Goal: Task Accomplishment & Management: Complete application form

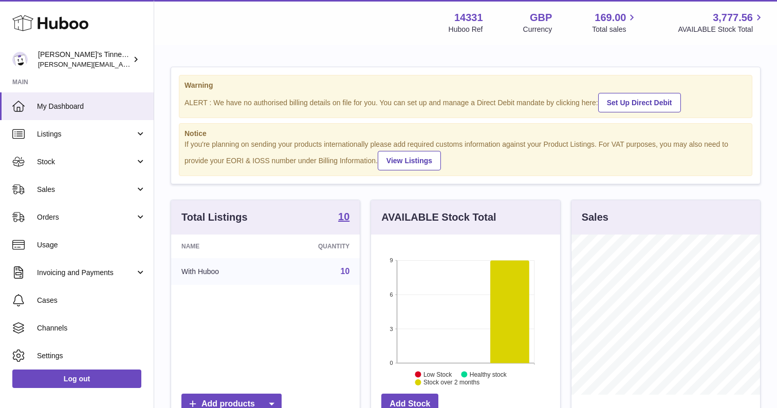
scroll to position [160, 189]
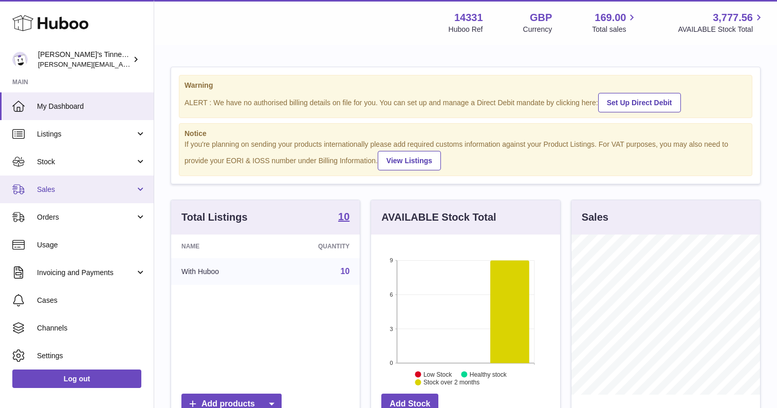
click at [87, 198] on link "Sales" at bounding box center [77, 190] width 154 height 28
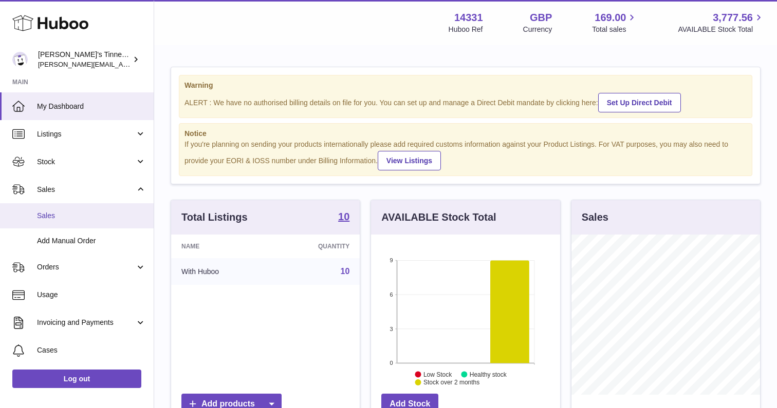
click at [96, 215] on span "Sales" at bounding box center [91, 216] width 109 height 10
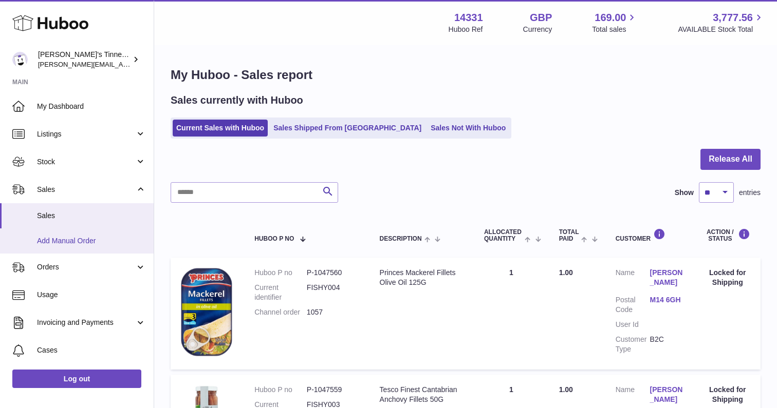
click at [77, 239] on span "Add Manual Order" at bounding box center [91, 241] width 109 height 10
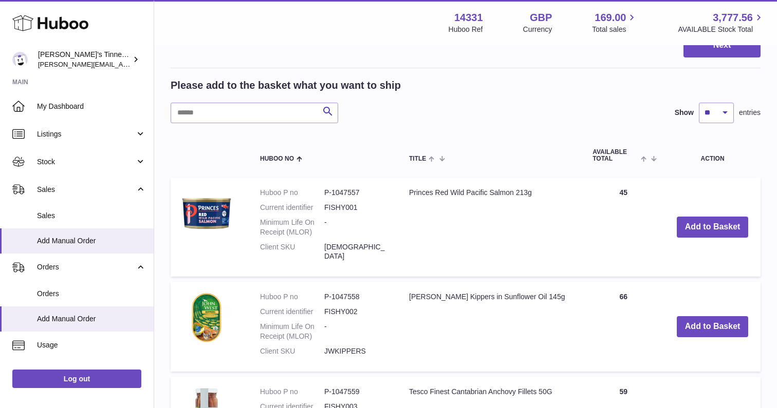
scroll to position [349, 0]
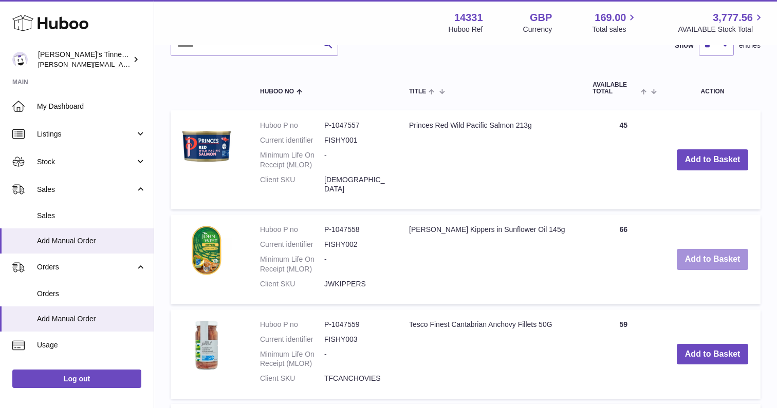
click at [703, 251] on button "Add to Basket" at bounding box center [713, 259] width 72 height 21
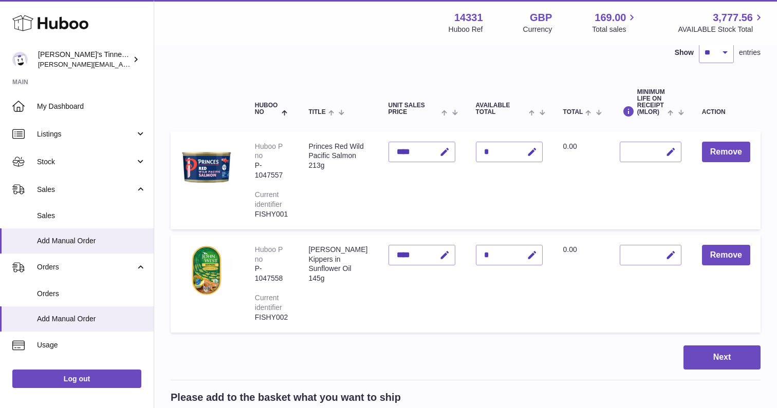
scroll to position [99, 0]
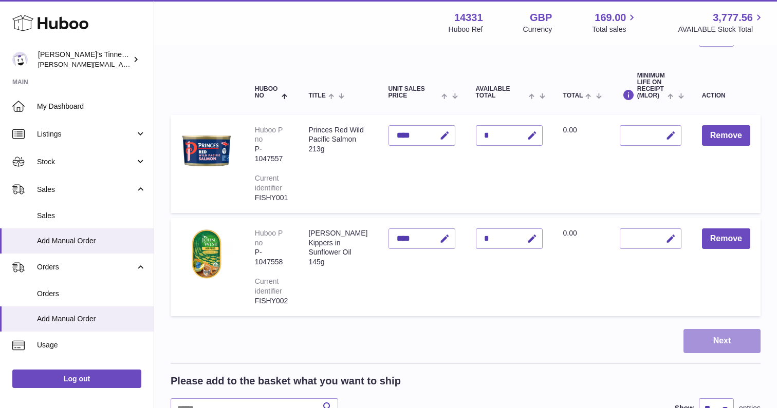
click at [723, 331] on button "Next" at bounding box center [721, 341] width 77 height 24
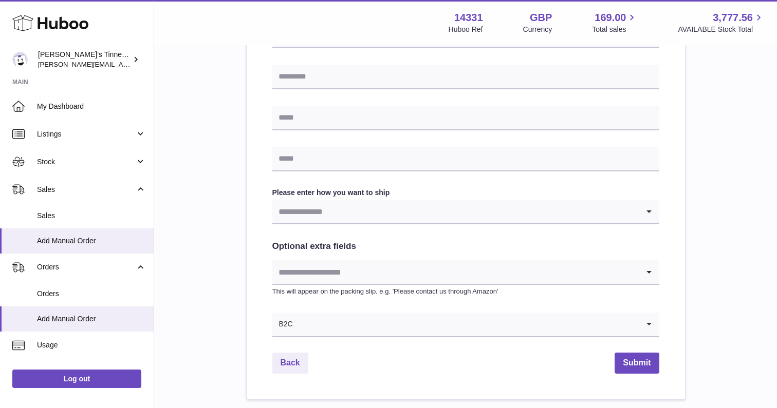
scroll to position [418, 0]
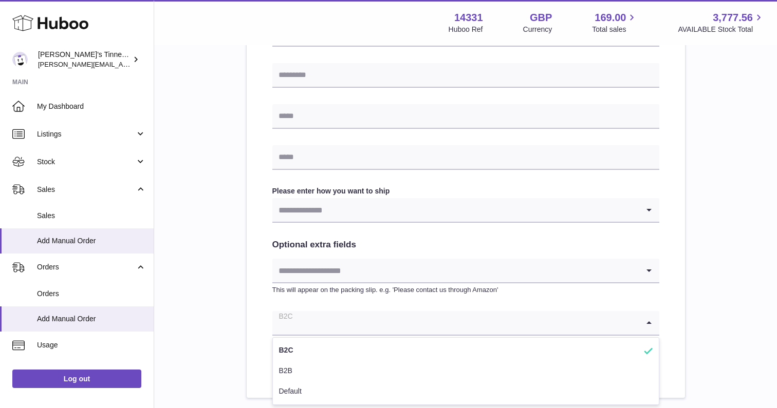
click at [413, 321] on input "Search for option" at bounding box center [455, 323] width 366 height 24
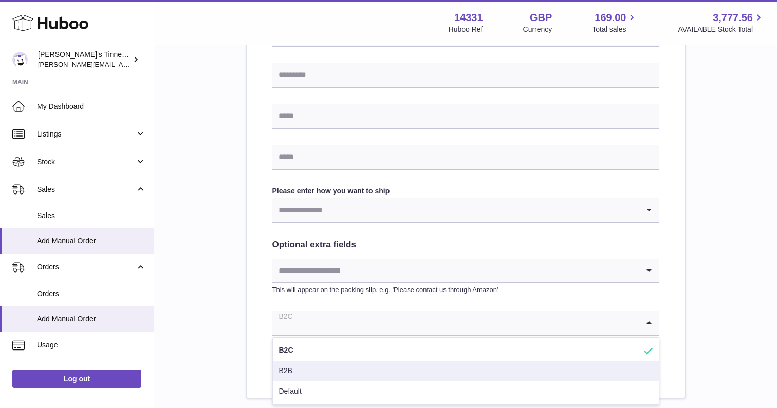
click at [352, 370] on li "B2B" at bounding box center [466, 371] width 386 height 21
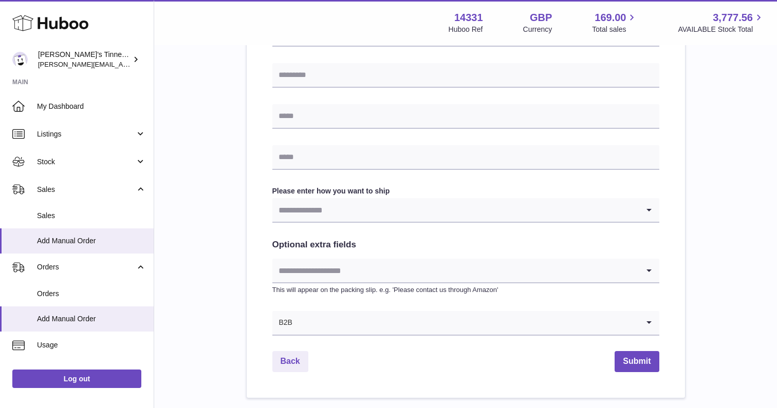
click at [357, 325] on input "Search for option" at bounding box center [466, 323] width 346 height 24
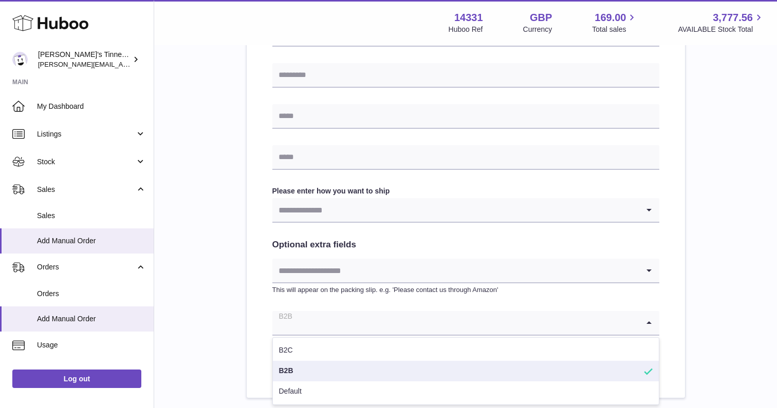
click at [357, 325] on input "Search for option" at bounding box center [455, 323] width 366 height 24
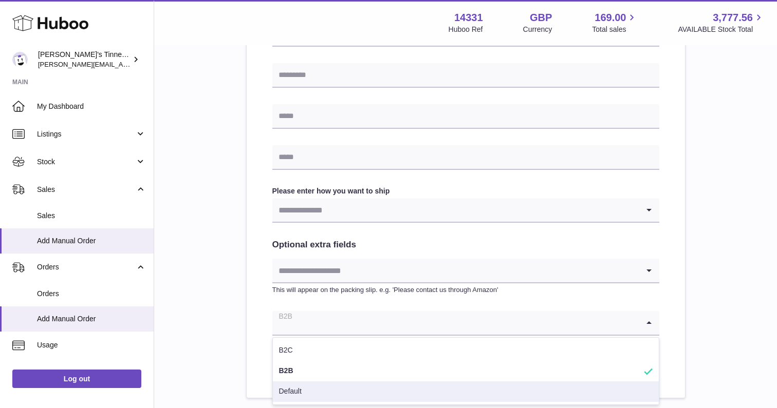
click at [240, 255] on div "Please enter where you want to ship the items UK Europe World Find Address Plea…" at bounding box center [466, 41] width 590 height 716
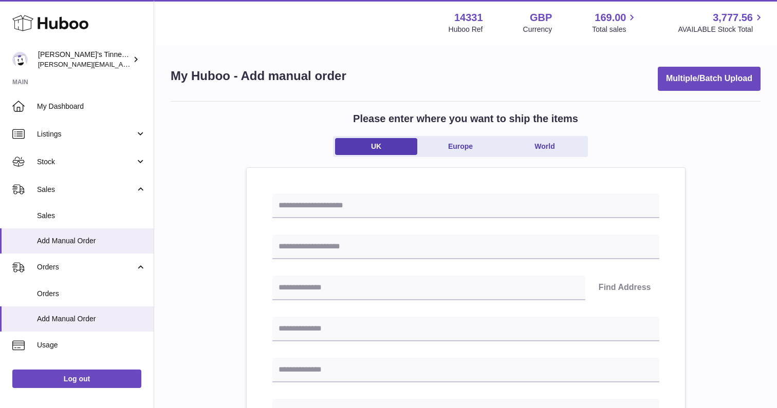
scroll to position [0, 0]
click at [359, 202] on input "text" at bounding box center [465, 206] width 387 height 25
type input "**********"
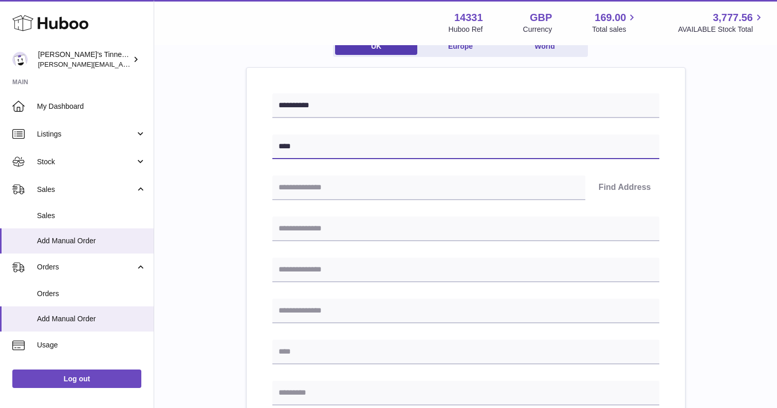
scroll to position [102, 0]
type input "****"
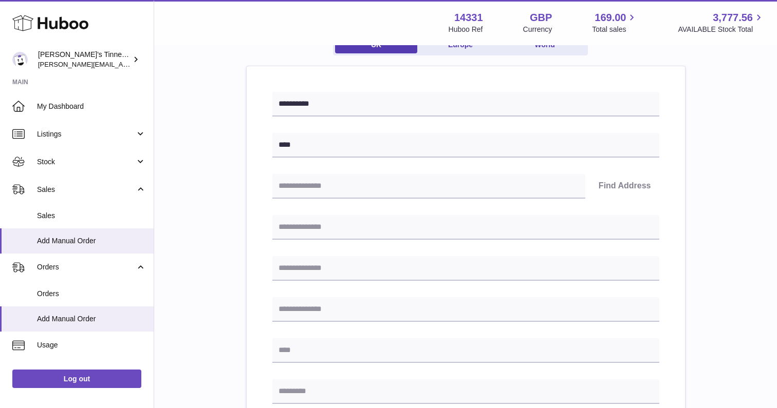
click at [367, 198] on div "**********" at bounding box center [465, 372] width 387 height 561
type input "**********"
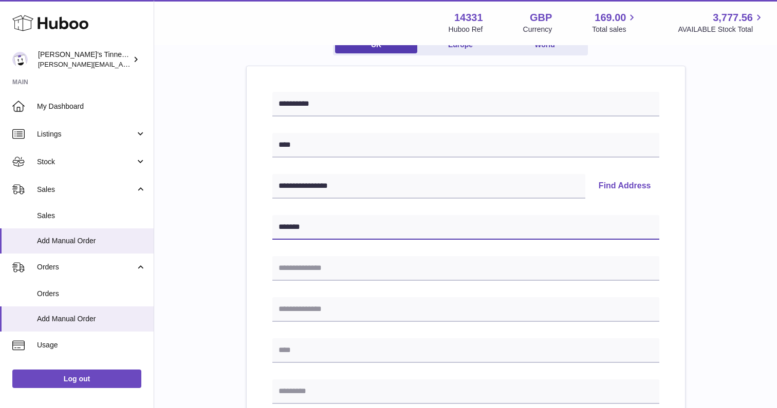
type input "*******"
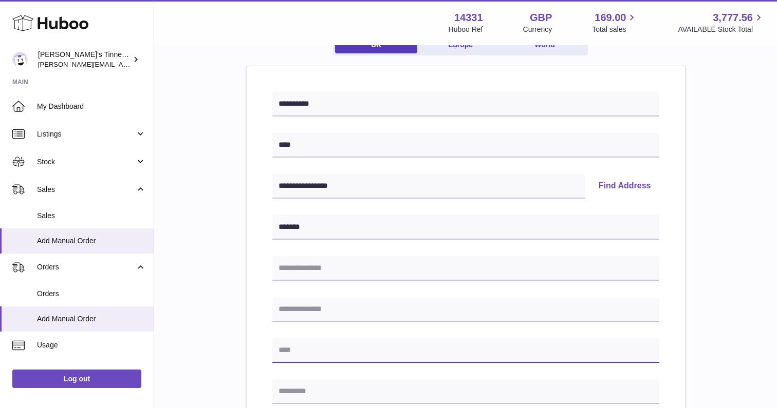
click at [303, 348] on input "text" at bounding box center [465, 351] width 387 height 25
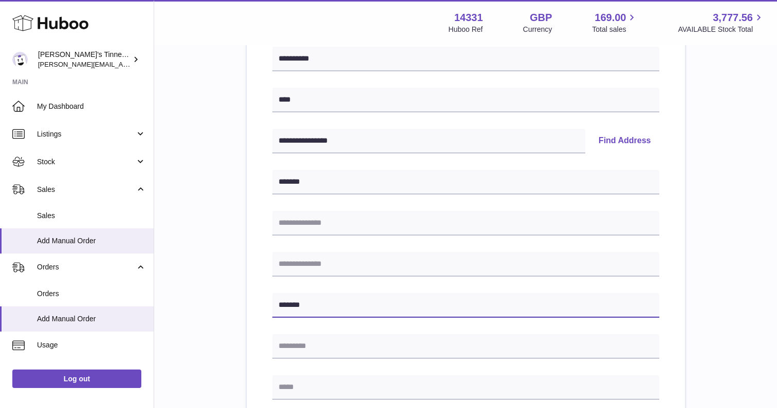
scroll to position [156, 0]
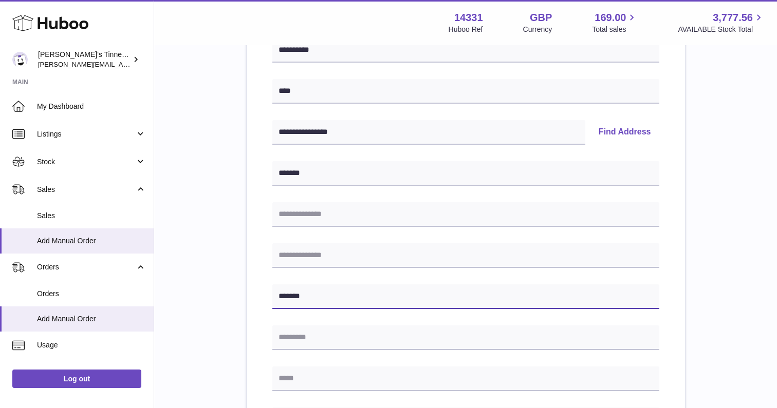
type input "*******"
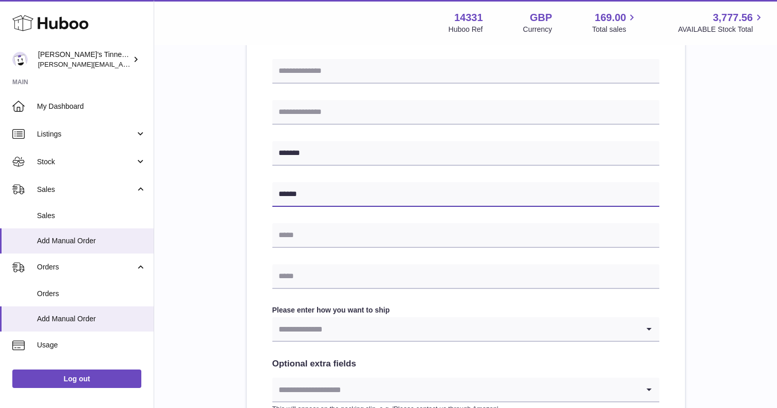
scroll to position [302, 0]
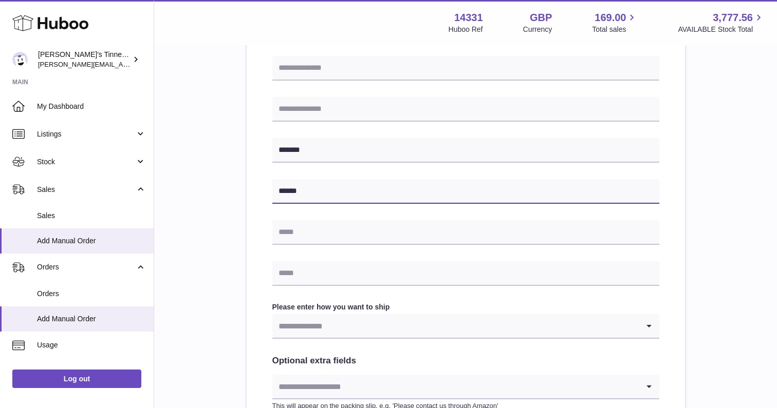
type input "******"
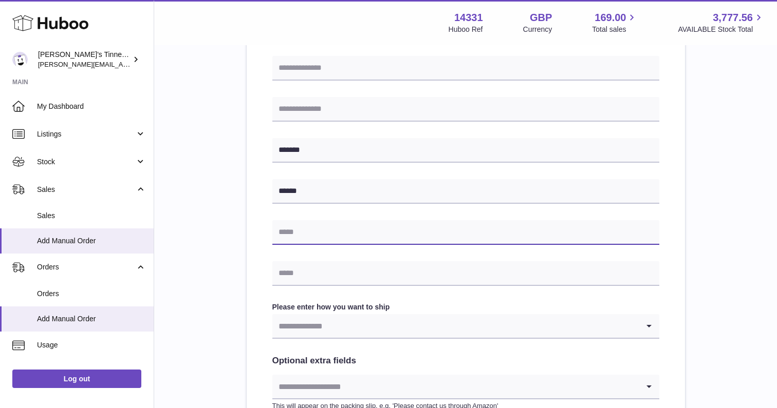
scroll to position [420, 0]
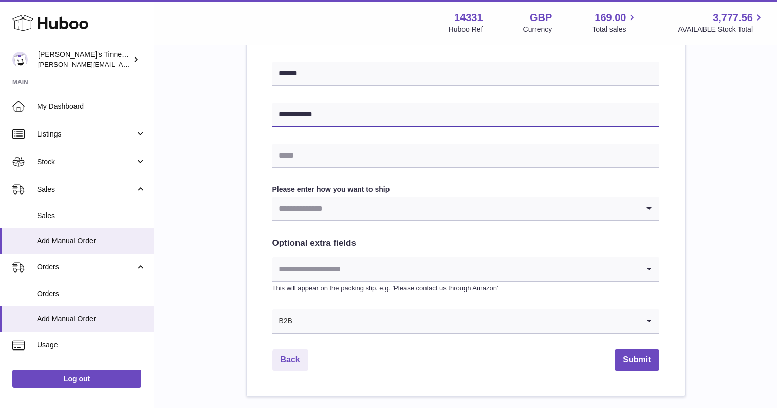
type input "**********"
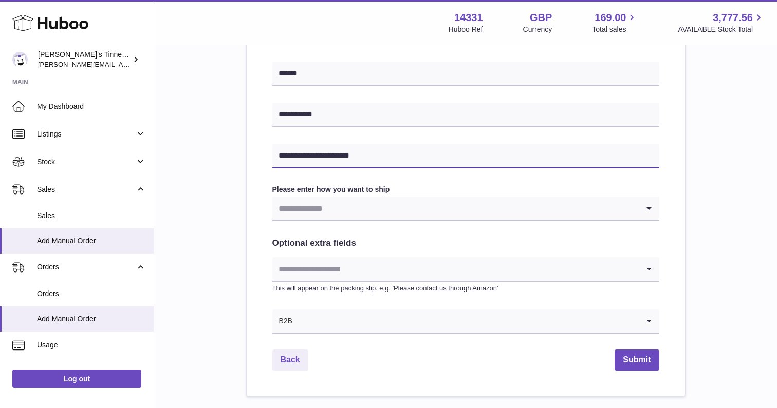
type input "**********"
click at [365, 205] on input "Search for option" at bounding box center [455, 209] width 366 height 24
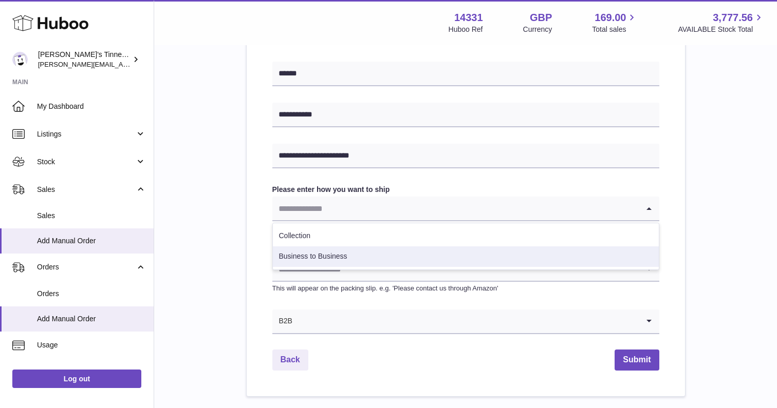
click at [339, 256] on li "Business to Business" at bounding box center [466, 257] width 386 height 21
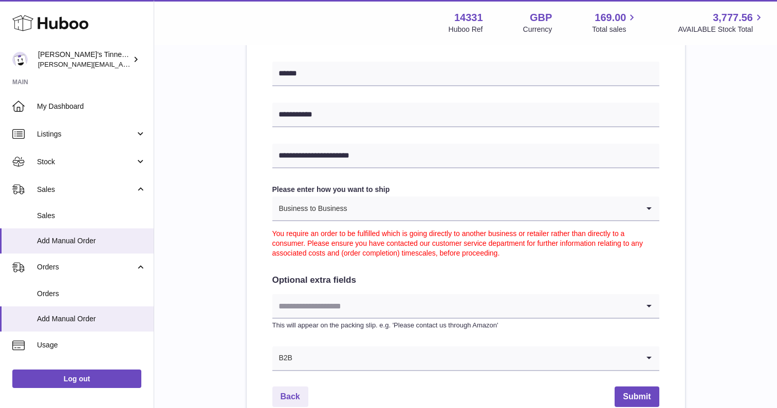
drag, startPoint x: 307, startPoint y: 242, endPoint x: 551, endPoint y: 252, distance: 244.8
click at [551, 252] on div "You require an order to be fulfilled which is going directly to another busines…" at bounding box center [465, 239] width 387 height 37
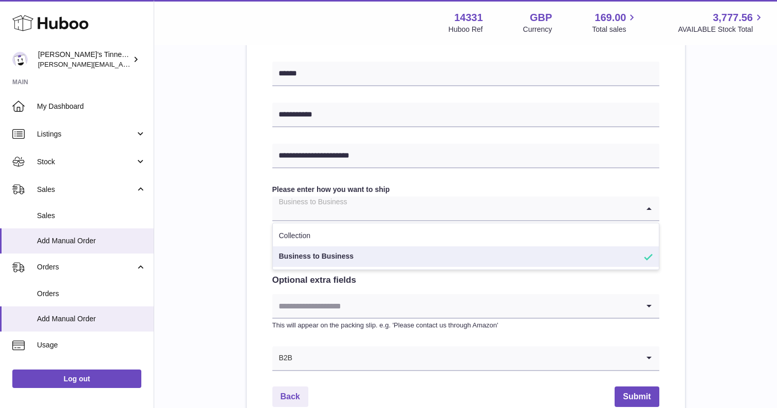
click at [487, 211] on input "Search for option" at bounding box center [455, 209] width 366 height 24
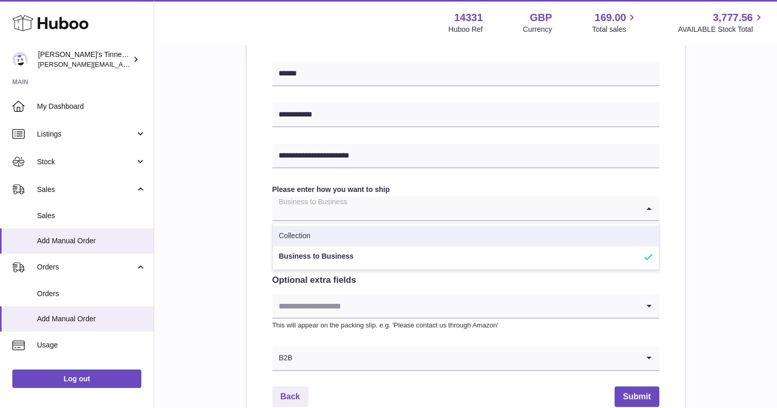
click at [423, 241] on li "Collection" at bounding box center [466, 236] width 386 height 21
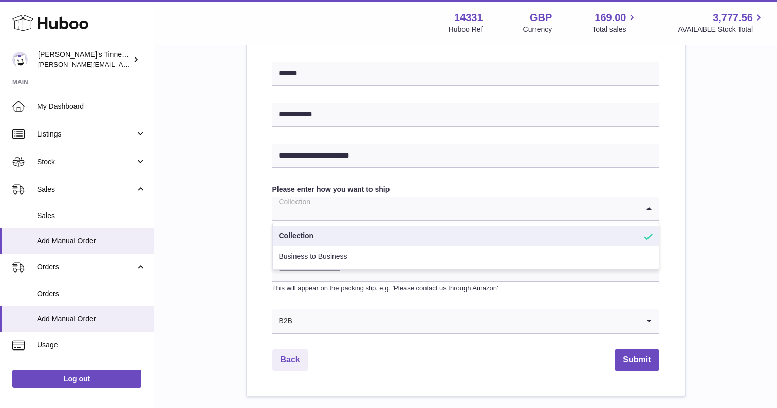
click at [451, 214] on input "Search for option" at bounding box center [455, 209] width 366 height 24
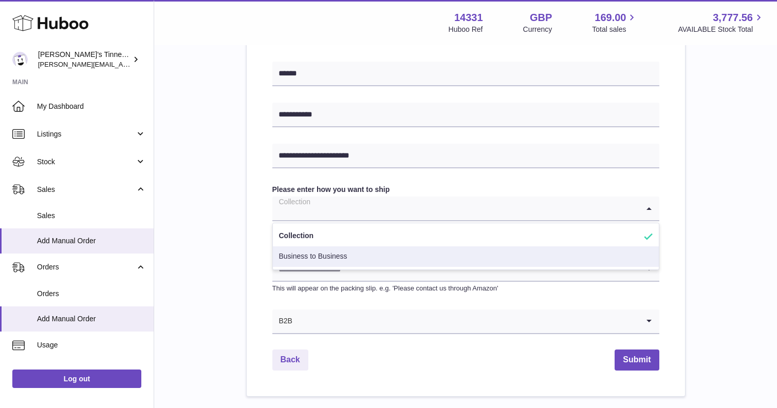
click at [400, 257] on li "Business to Business" at bounding box center [466, 257] width 386 height 21
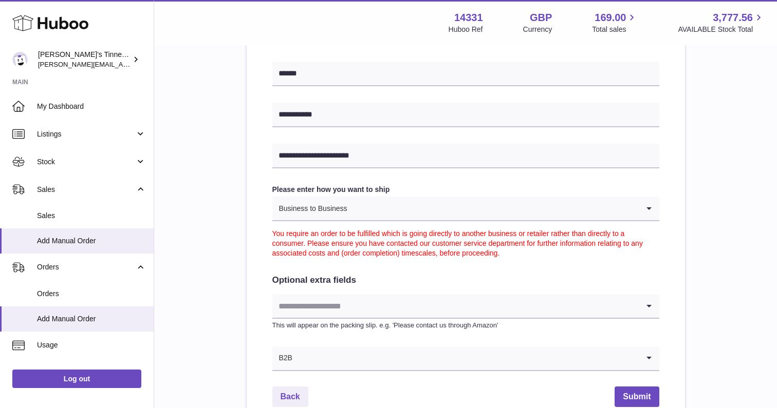
click at [414, 205] on input "Search for option" at bounding box center [493, 209] width 291 height 24
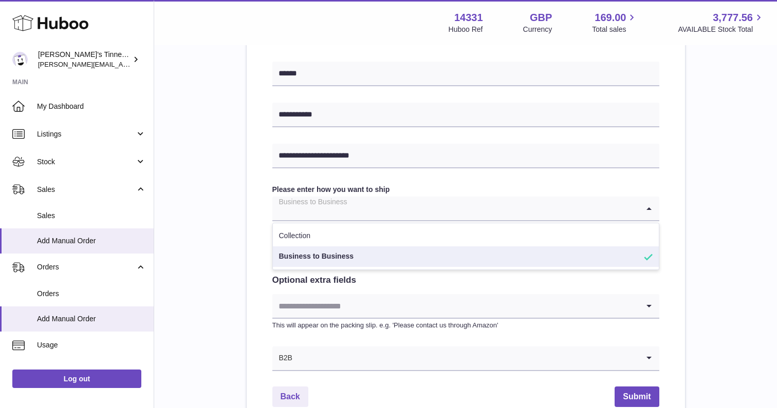
click at [414, 205] on input "Search for option" at bounding box center [455, 209] width 366 height 24
click at [255, 201] on div "**********" at bounding box center [466, 90] width 438 height 685
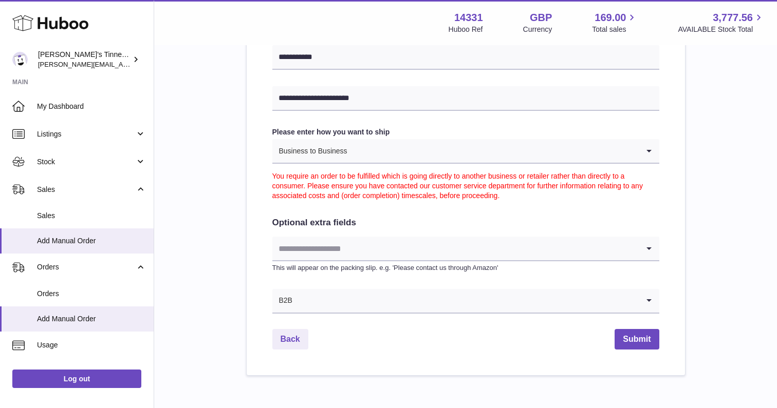
scroll to position [519, 0]
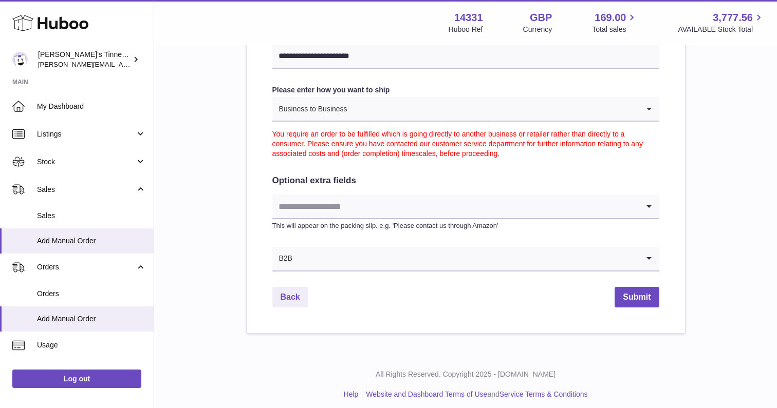
click at [440, 258] on input "Search for option" at bounding box center [466, 259] width 346 height 24
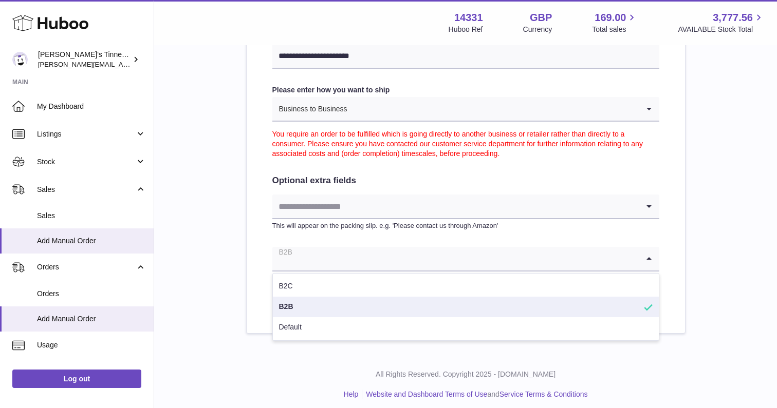
click at [440, 258] on input "Search for option" at bounding box center [455, 259] width 366 height 24
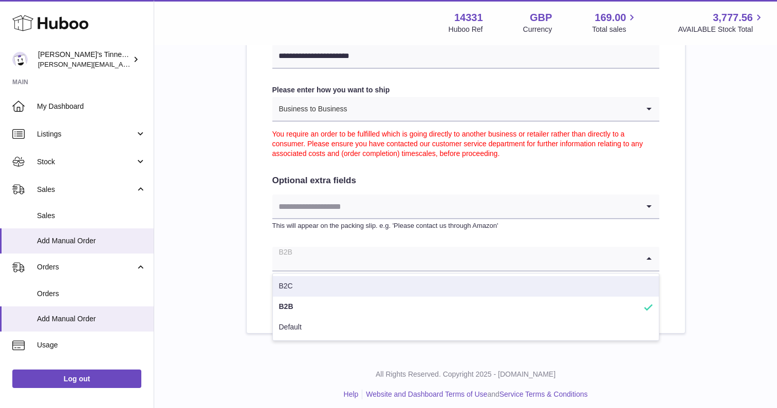
click at [379, 280] on li "B2C" at bounding box center [466, 286] width 386 height 21
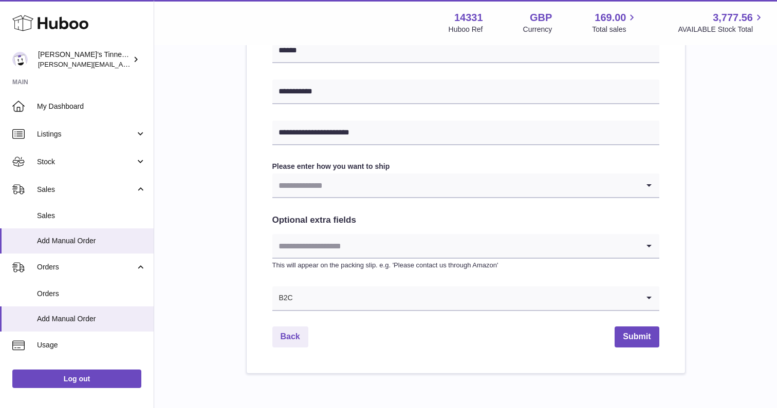
scroll to position [455, 0]
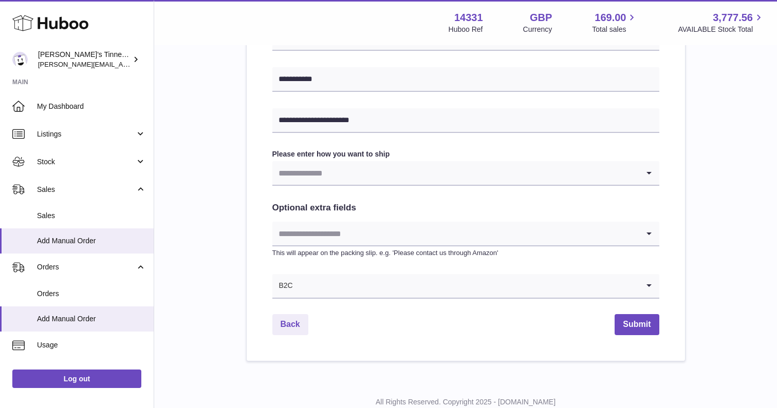
click at [370, 282] on input "Search for option" at bounding box center [465, 286] width 345 height 24
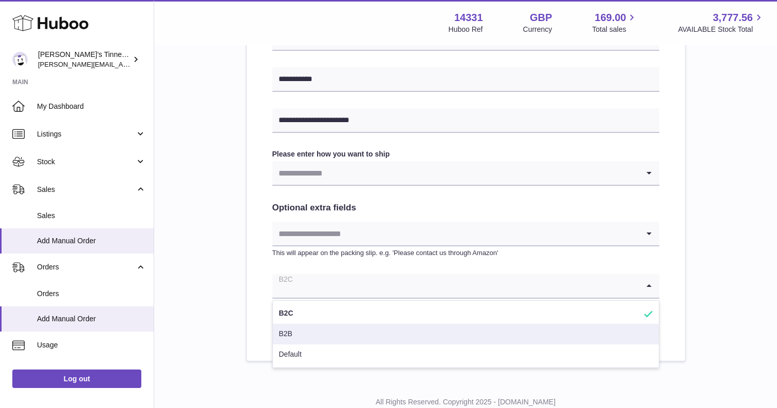
click at [335, 331] on li "B2B" at bounding box center [466, 334] width 386 height 21
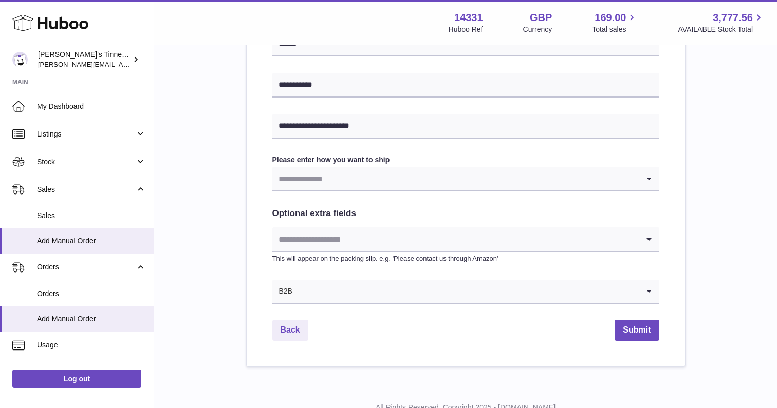
scroll to position [472, 0]
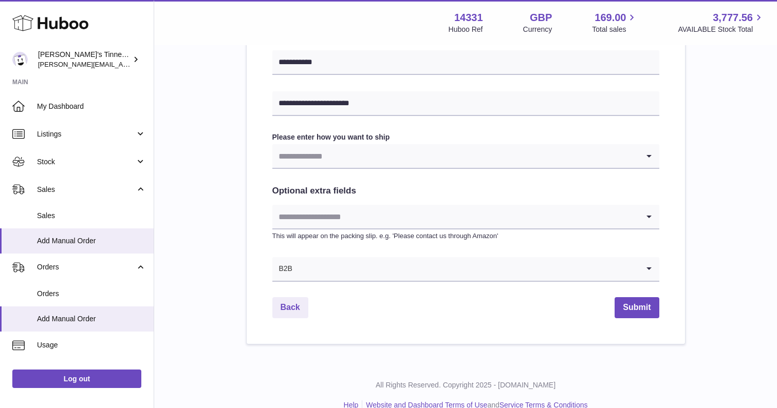
click at [392, 269] on input "Search for option" at bounding box center [466, 269] width 346 height 24
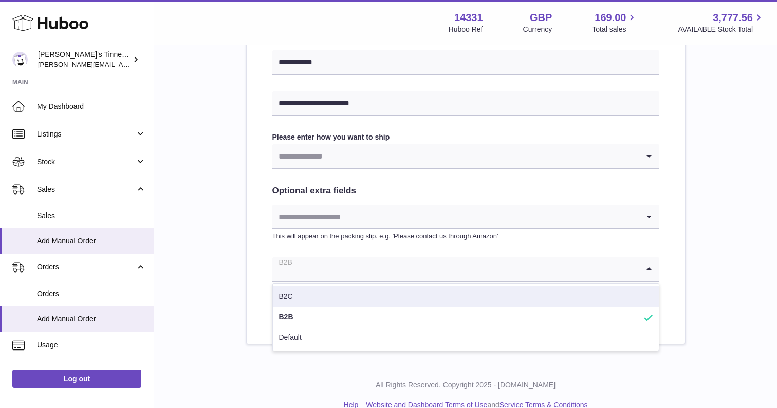
click at [352, 298] on li "B2C" at bounding box center [466, 297] width 386 height 21
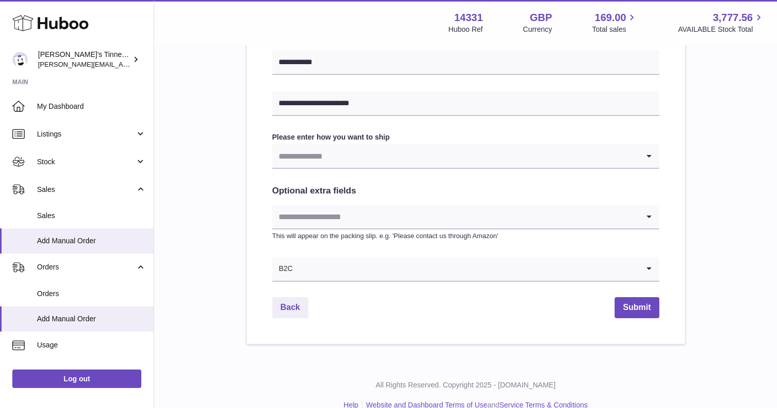
click at [376, 152] on input "Search for option" at bounding box center [455, 156] width 366 height 24
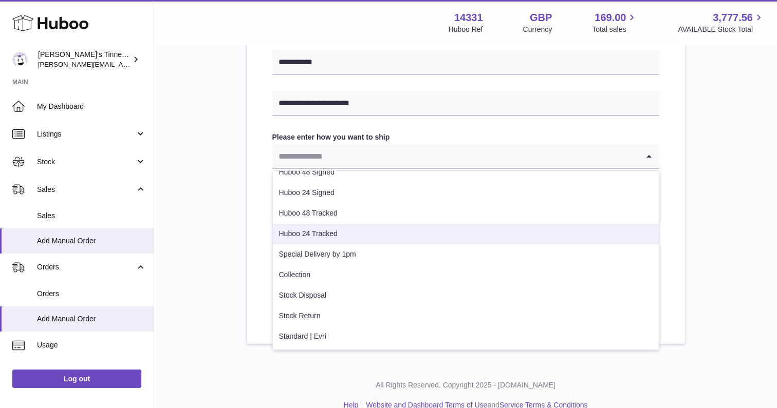
scroll to position [52, 0]
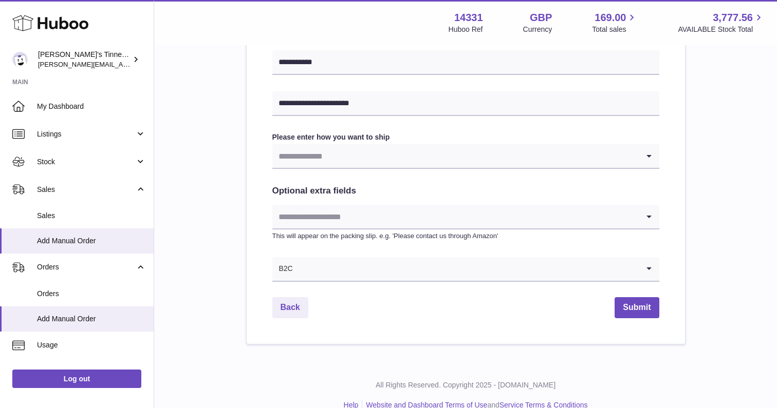
click at [250, 239] on div "**********" at bounding box center [466, 20] width 438 height 648
click at [377, 263] on input "Search for option" at bounding box center [465, 269] width 345 height 24
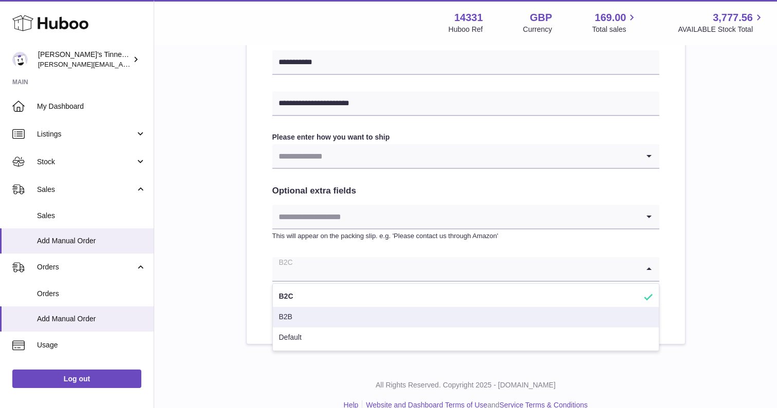
click at [324, 317] on li "B2B" at bounding box center [466, 317] width 386 height 21
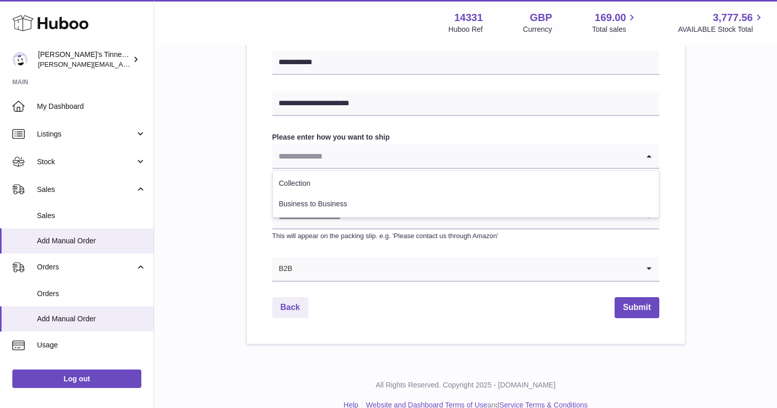
click at [381, 151] on input "Search for option" at bounding box center [455, 156] width 366 height 24
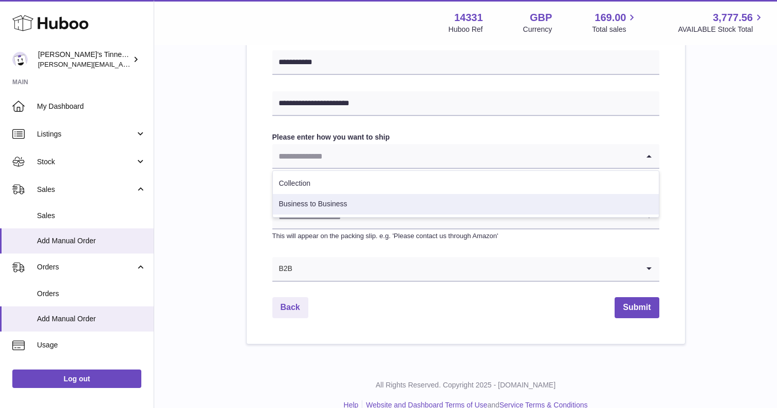
click at [256, 201] on div "**********" at bounding box center [466, 20] width 438 height 648
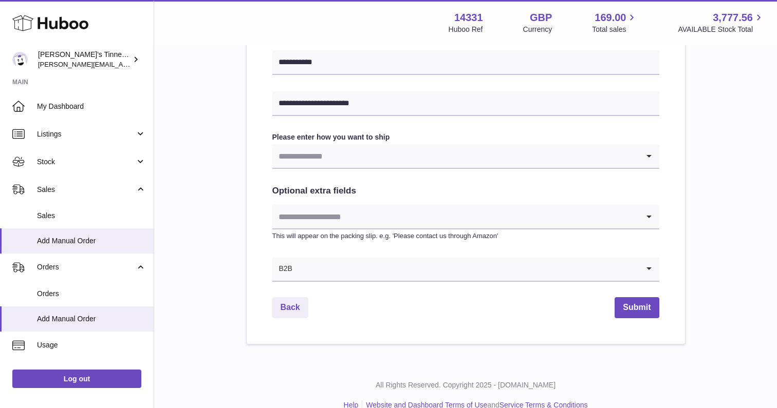
click at [343, 213] on input "Search for option" at bounding box center [455, 217] width 366 height 24
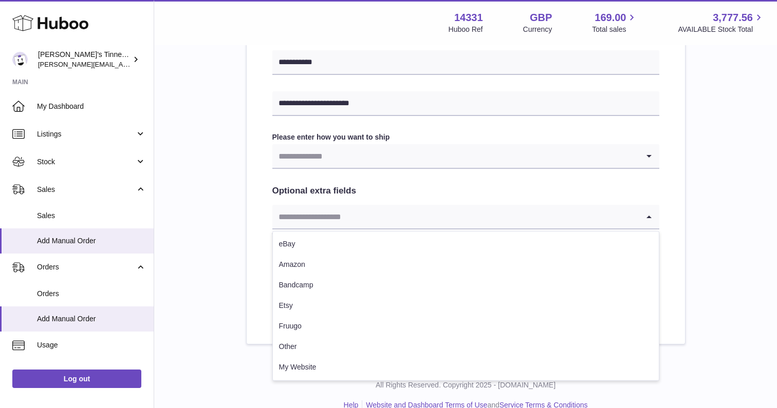
click at [374, 163] on input "Search for option" at bounding box center [455, 156] width 366 height 24
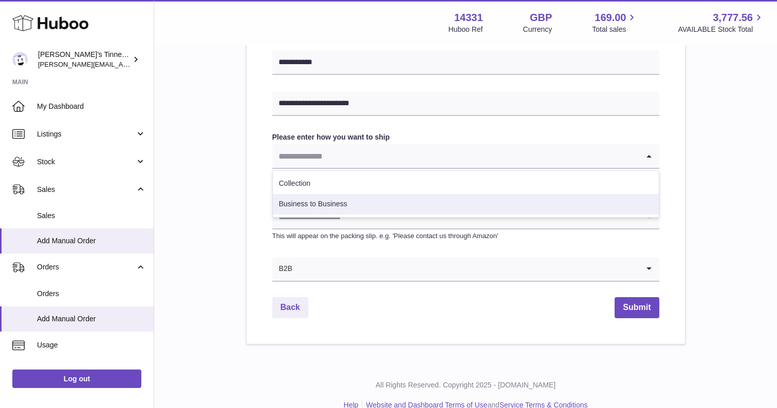
click at [333, 212] on li "Business to Business" at bounding box center [466, 204] width 386 height 21
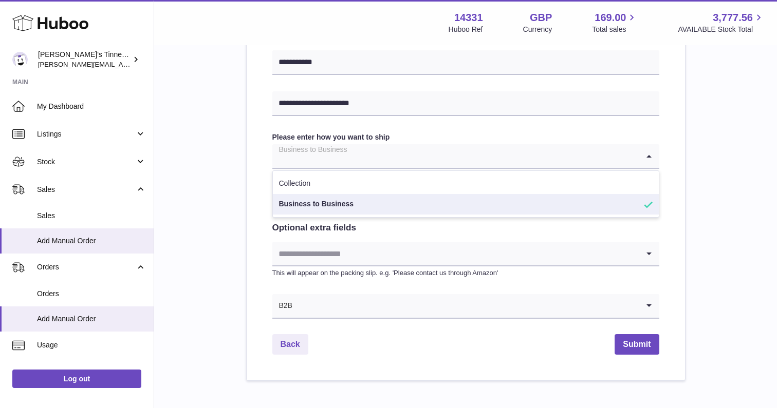
click at [357, 144] on input "Search for option" at bounding box center [455, 156] width 366 height 24
click at [353, 255] on input "Search for option" at bounding box center [455, 254] width 366 height 24
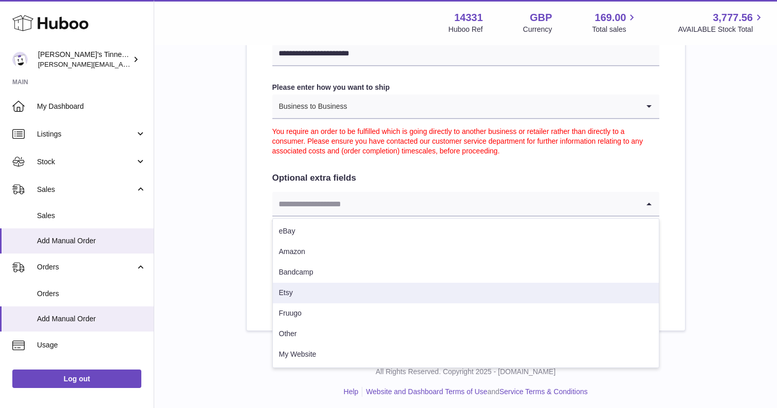
scroll to position [522, 0]
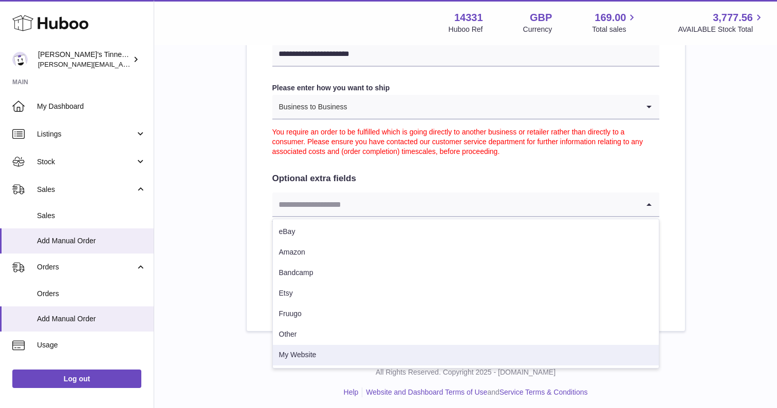
click at [317, 356] on li "My Website" at bounding box center [466, 355] width 386 height 21
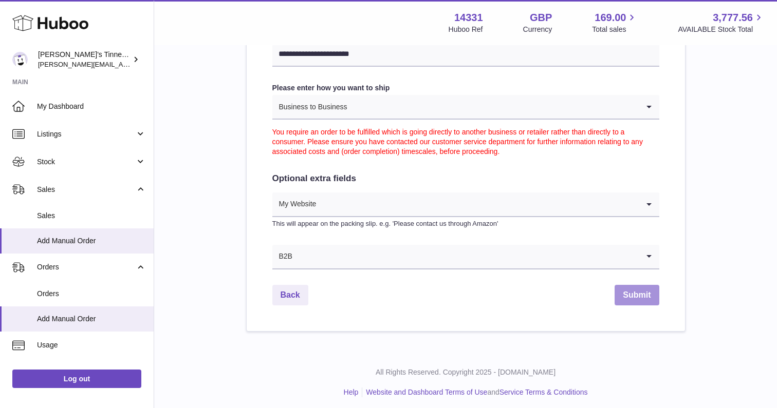
click at [622, 292] on button "Submit" at bounding box center [637, 295] width 44 height 21
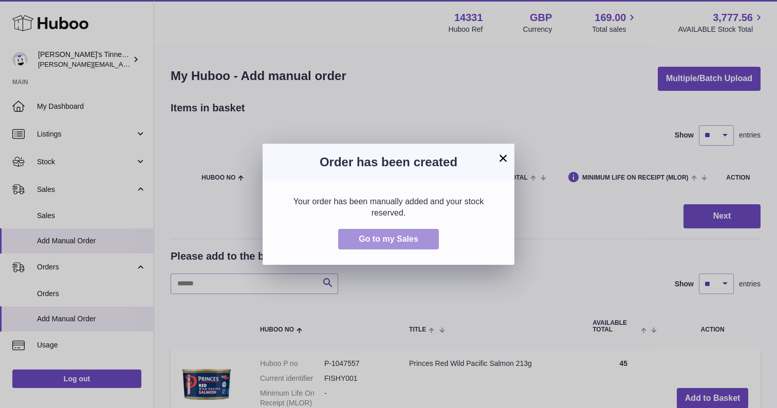
click at [389, 240] on span "Go to my Sales" at bounding box center [389, 239] width 60 height 9
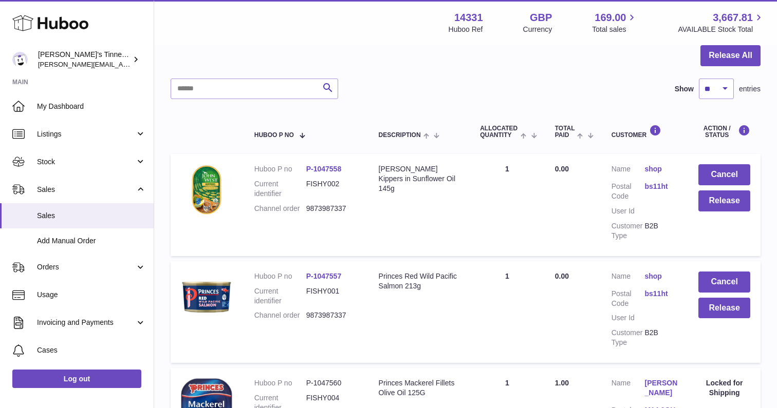
scroll to position [123, 0]
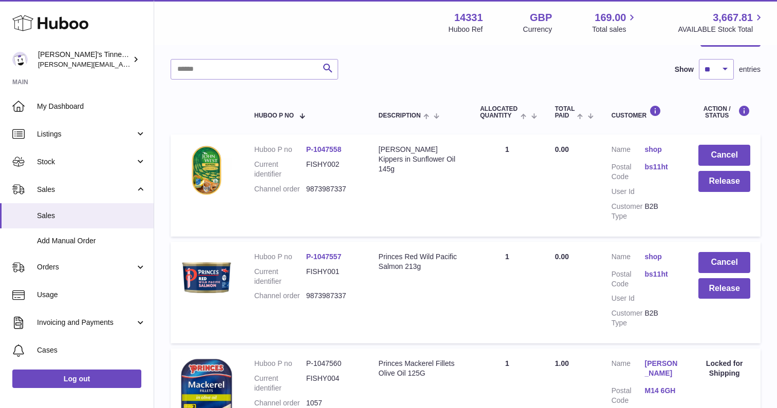
click at [334, 291] on dd "9873987337" at bounding box center [332, 296] width 52 height 10
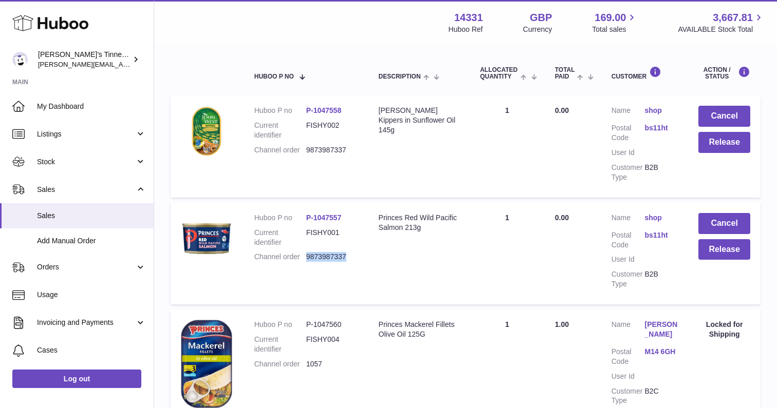
scroll to position [162, 0]
click at [325, 147] on dd "9873987337" at bounding box center [332, 151] width 52 height 10
copy dd "9873987337"
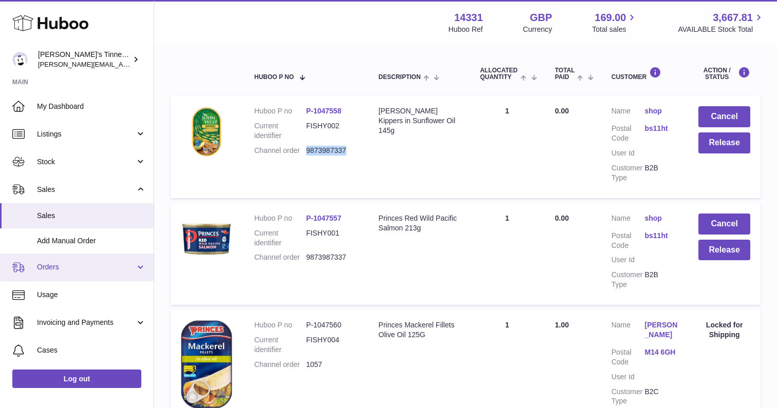
click at [93, 266] on span "Orders" at bounding box center [86, 268] width 98 height 10
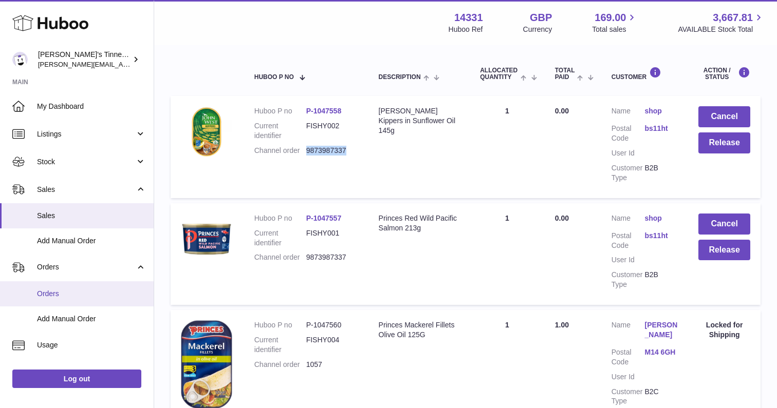
click at [69, 292] on span "Orders" at bounding box center [91, 294] width 109 height 10
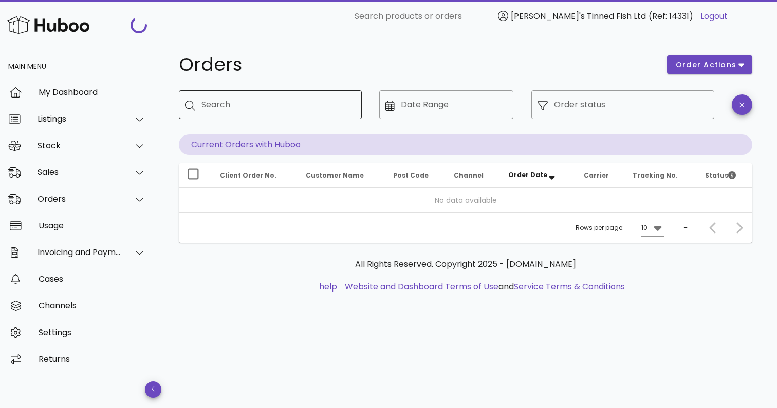
click at [299, 112] on input "Search" at bounding box center [277, 105] width 152 height 16
paste input "**********"
type input "**********"
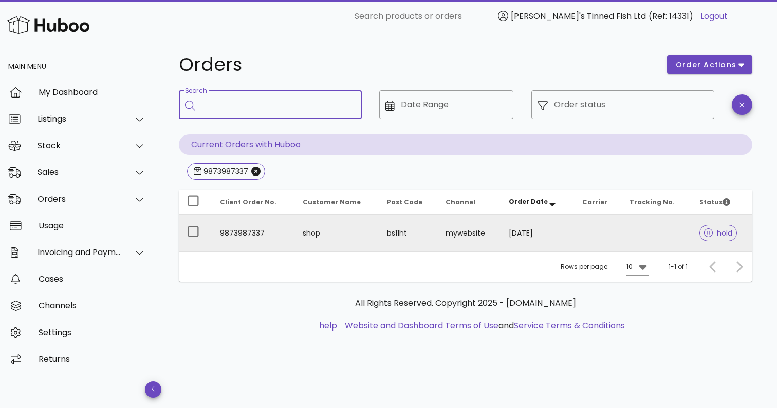
click at [287, 230] on td "9873987337" at bounding box center [253, 233] width 83 height 37
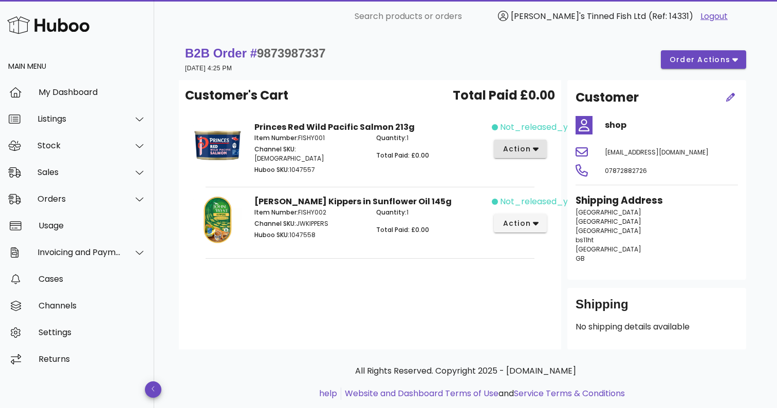
click at [541, 151] on button "action" at bounding box center [520, 149] width 53 height 18
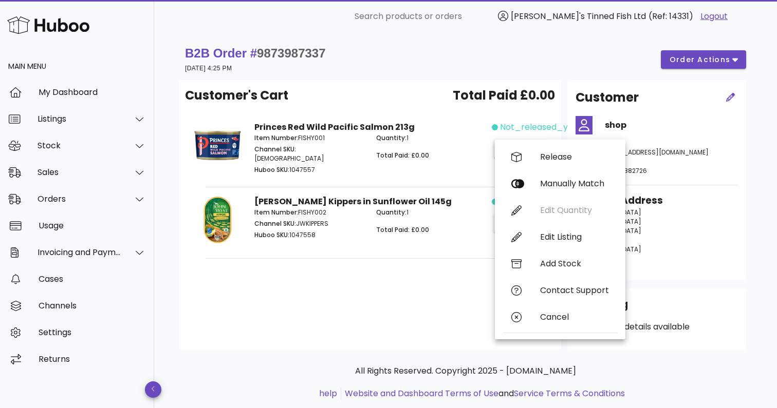
click at [457, 163] on div "Quantity: 1 Total Paid: £0.00" at bounding box center [431, 154] width 122 height 55
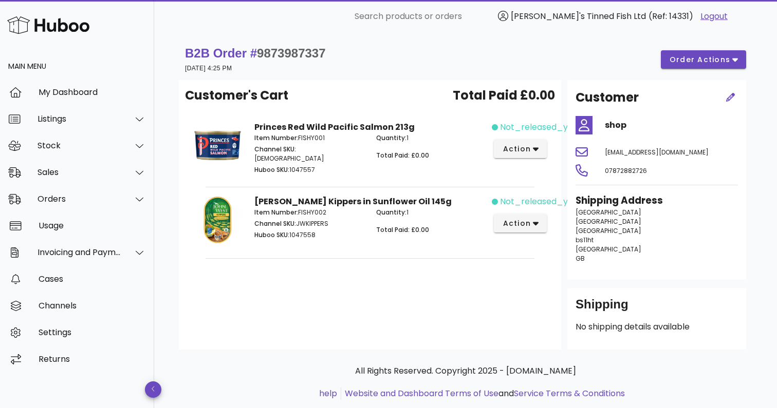
click at [457, 174] on div "Quantity: 1 Total Paid: £0.00" at bounding box center [431, 154] width 122 height 55
drag, startPoint x: 664, startPoint y: 200, endPoint x: 572, endPoint y: 202, distance: 92.5
click at [571, 202] on div "Shipping Address bristol bristol bristol bs11ht United Kingdom GB" at bounding box center [656, 233] width 175 height 90
click at [586, 212] on span "bristol" at bounding box center [608, 212] width 66 height 9
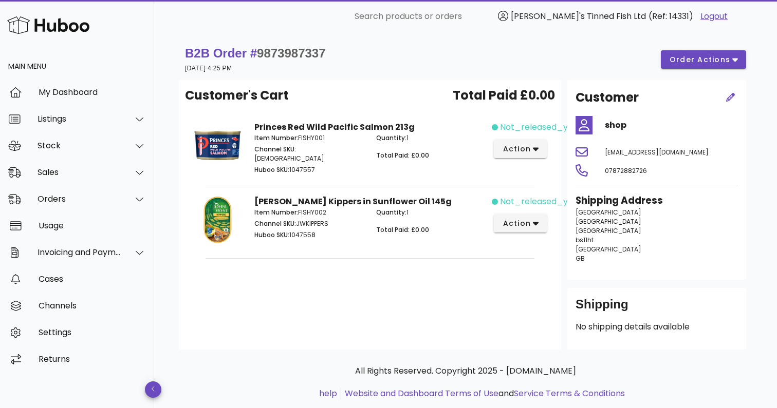
click at [622, 217] on p "bristol bristol bristol bs11ht United Kingdom GB" at bounding box center [656, 235] width 162 height 55
click at [582, 212] on span "bristol" at bounding box center [608, 212] width 66 height 9
click at [617, 210] on p "bristol bristol bristol bs11ht United Kingdom GB" at bounding box center [656, 235] width 162 height 55
click at [583, 214] on span "[GEOGRAPHIC_DATA]" at bounding box center [608, 212] width 66 height 9
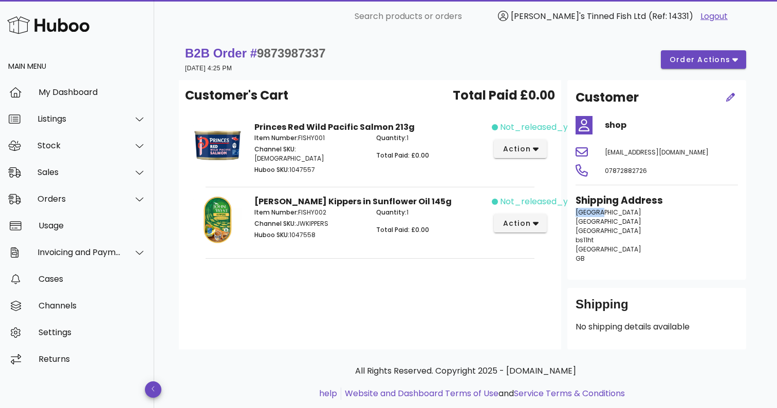
click at [583, 214] on span "[GEOGRAPHIC_DATA]" at bounding box center [608, 212] width 66 height 9
click at [89, 174] on div "Sales" at bounding box center [80, 173] width 84 height 10
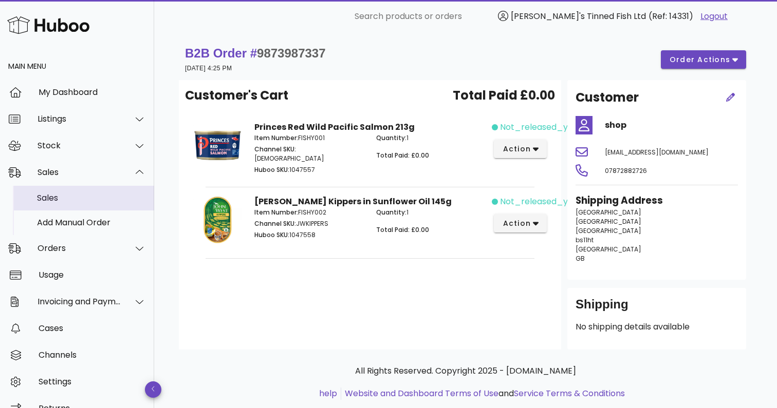
click at [73, 198] on div "Sales" at bounding box center [91, 198] width 109 height 10
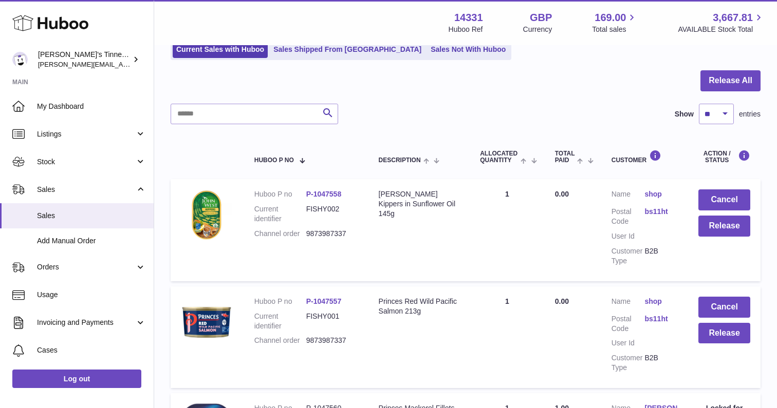
scroll to position [78, 0]
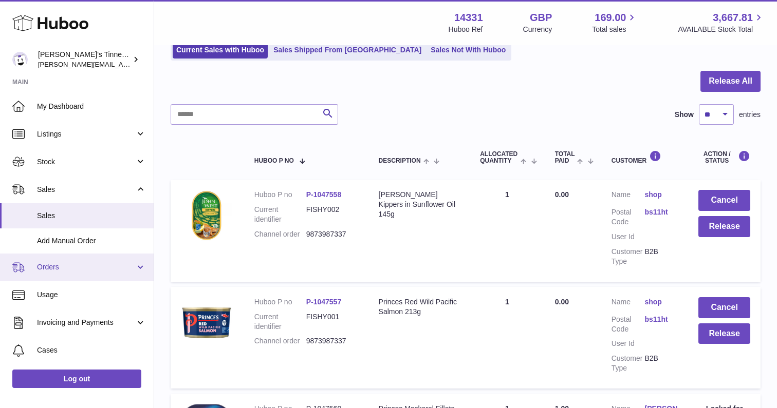
click at [84, 266] on span "Orders" at bounding box center [86, 268] width 98 height 10
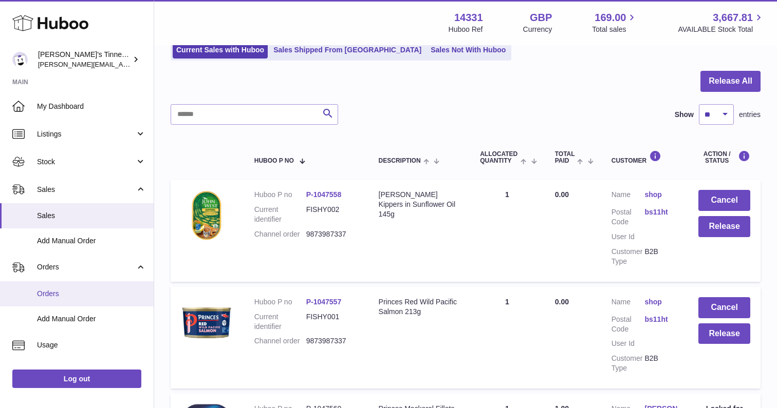
click at [81, 291] on span "Orders" at bounding box center [91, 294] width 109 height 10
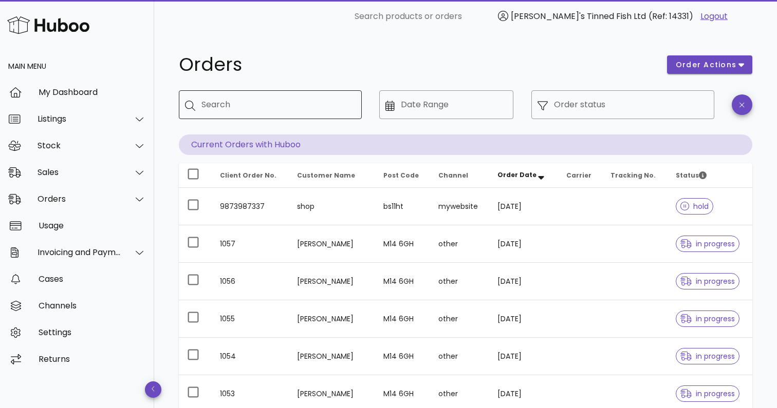
click at [330, 113] on div "Search" at bounding box center [277, 104] width 152 height 29
paste input "**********"
type input "**********"
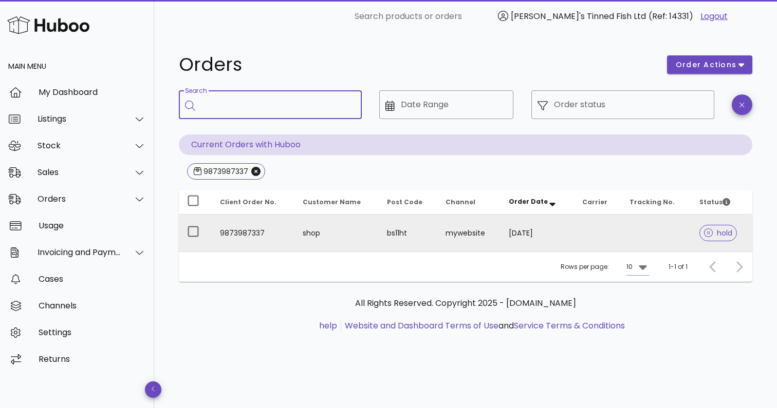
click at [314, 249] on td "shop" at bounding box center [336, 233] width 84 height 37
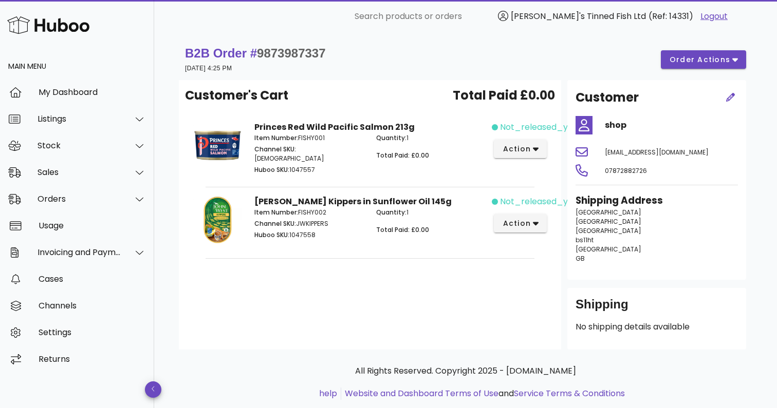
click at [586, 212] on span "[GEOGRAPHIC_DATA]" at bounding box center [608, 212] width 66 height 9
click at [610, 213] on p "bristol bristol bristol bs11ht [GEOGRAPHIC_DATA] [GEOGRAPHIC_DATA]" at bounding box center [656, 235] width 162 height 55
drag, startPoint x: 187, startPoint y: 54, endPoint x: 246, endPoint y: 52, distance: 59.6
click at [246, 52] on strong "B2B Order # 9873987337" at bounding box center [255, 53] width 141 height 14
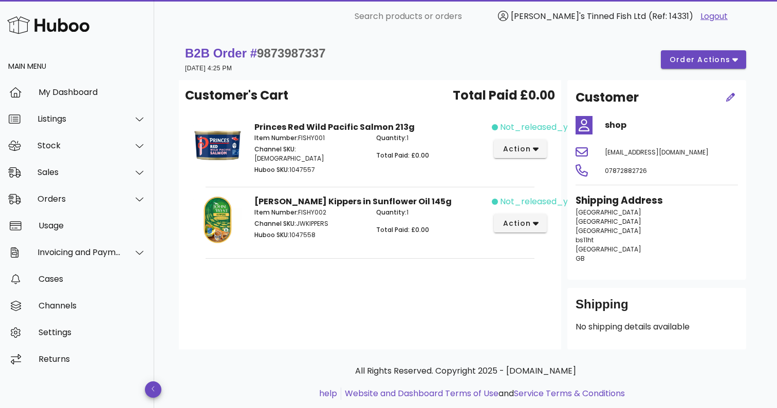
click at [362, 96] on div "Customer's Cart Total Paid £0.00" at bounding box center [370, 99] width 370 height 27
click at [731, 59] on span "order actions" at bounding box center [703, 59] width 69 height 11
click at [571, 54] on div "B2B Order # 9873987337 10 September 2025 at 4:25 PM order actions" at bounding box center [465, 59] width 561 height 29
click at [537, 147] on icon "button" at bounding box center [536, 148] width 6 height 9
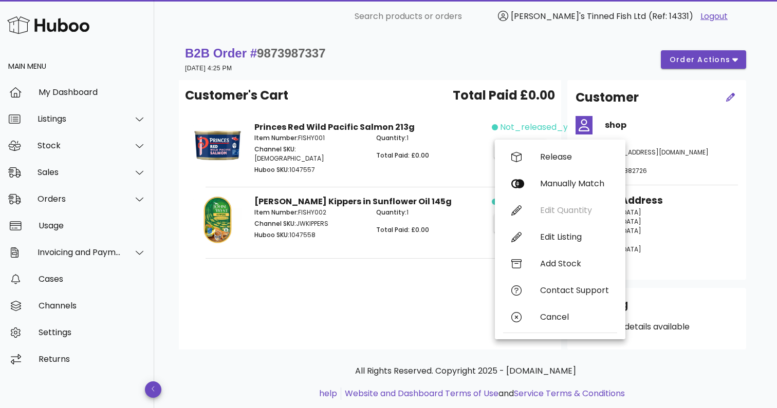
click at [433, 162] on div "Quantity: 1 Total Paid: £0.00" at bounding box center [431, 154] width 122 height 55
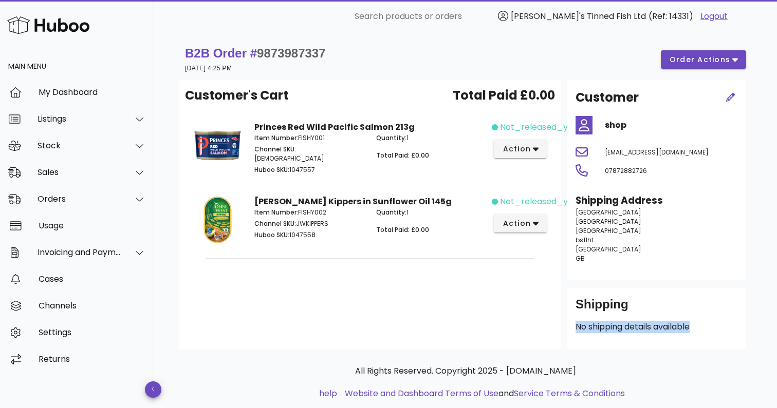
drag, startPoint x: 703, startPoint y: 326, endPoint x: 575, endPoint y: 325, distance: 128.0
click at [575, 325] on p "No shipping details available" at bounding box center [656, 327] width 162 height 12
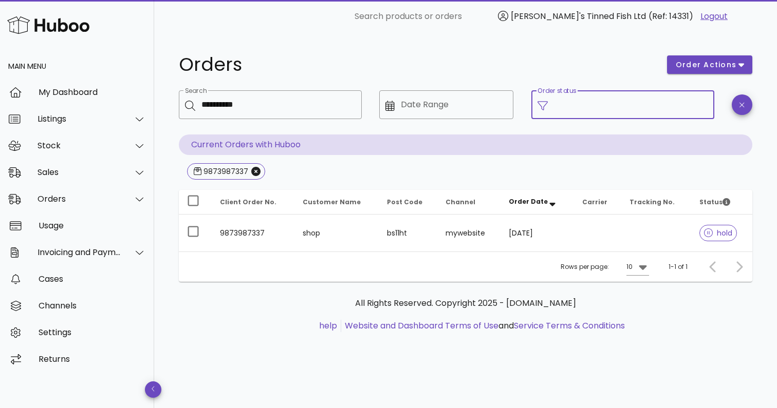
click at [588, 103] on input "Order status" at bounding box center [631, 105] width 154 height 16
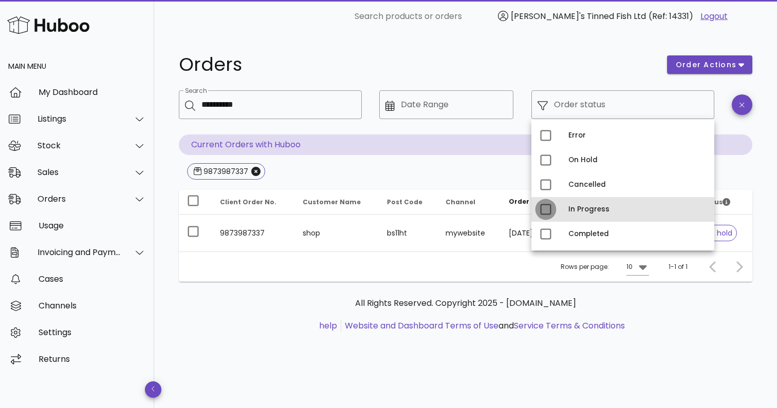
click at [546, 211] on div at bounding box center [545, 209] width 17 height 17
type input "**********"
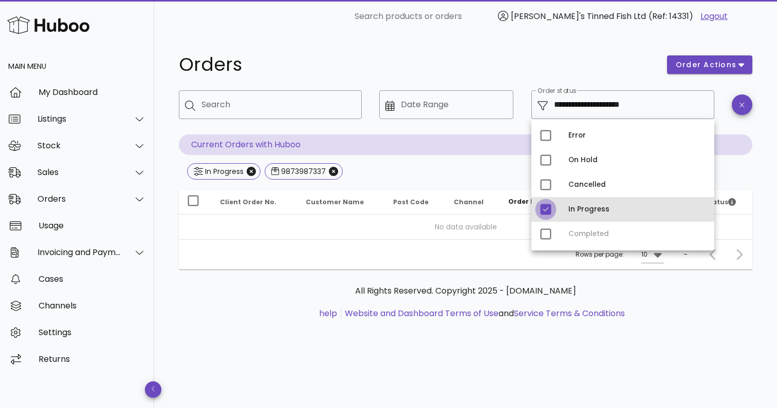
click at [546, 208] on div at bounding box center [545, 209] width 17 height 17
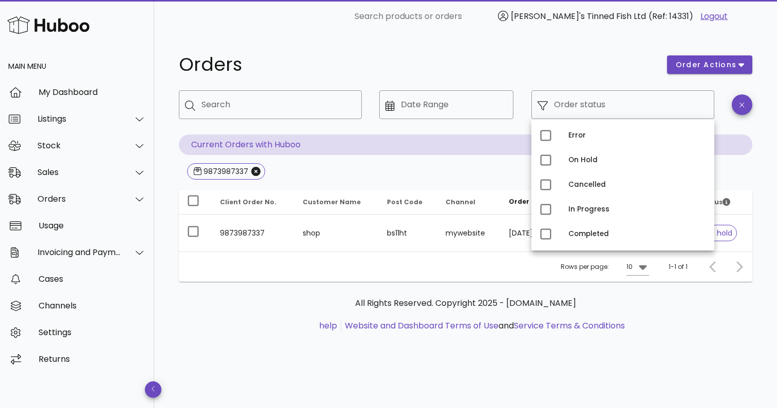
click at [342, 180] on div "9873987337" at bounding box center [465, 172] width 573 height 18
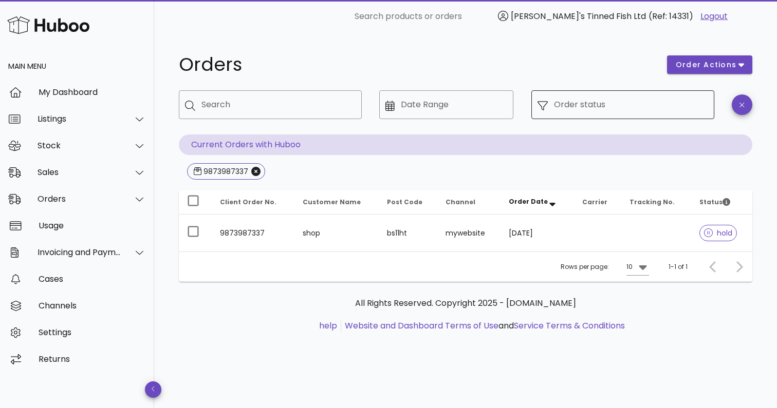
click at [598, 99] on input "Order status" at bounding box center [631, 105] width 154 height 16
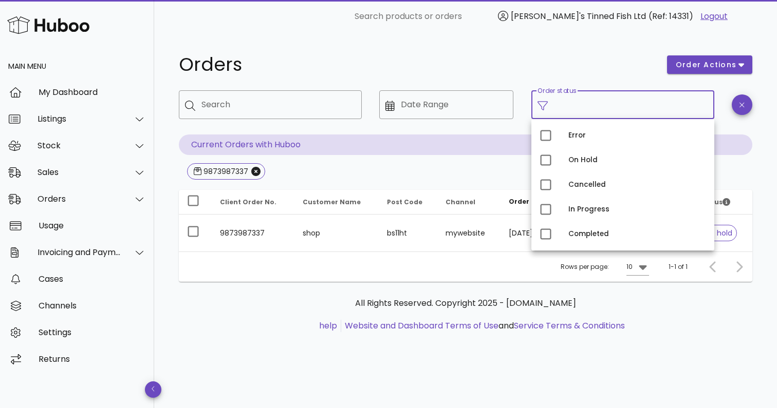
click at [451, 171] on div "9873987337" at bounding box center [465, 172] width 573 height 18
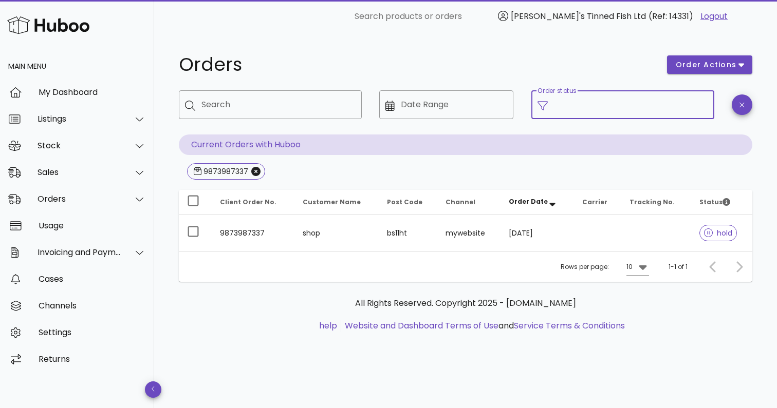
click at [609, 104] on input "Order status" at bounding box center [631, 105] width 154 height 16
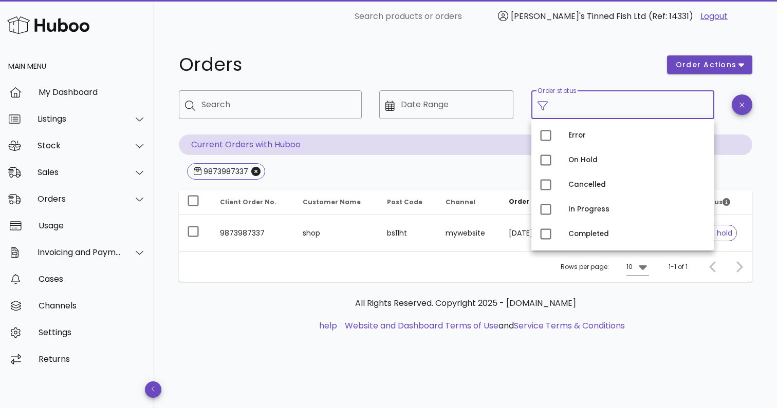
click at [479, 162] on div "​ Search ​ Date Range ​ Order status Current Orders with Huboo 9873987337" at bounding box center [465, 135] width 573 height 91
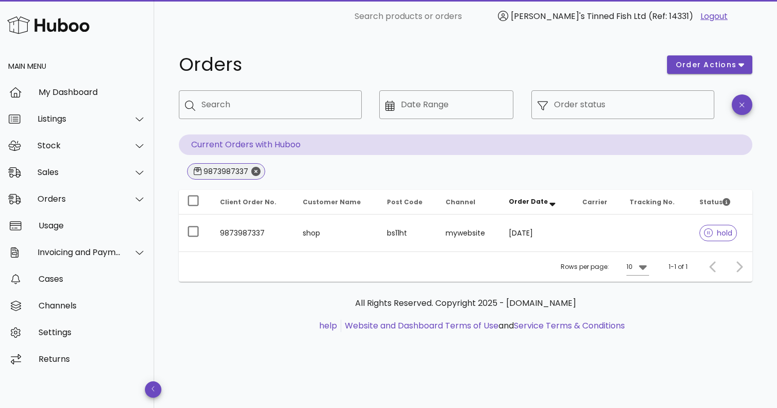
click at [254, 172] on icon "Close" at bounding box center [255, 171] width 9 height 9
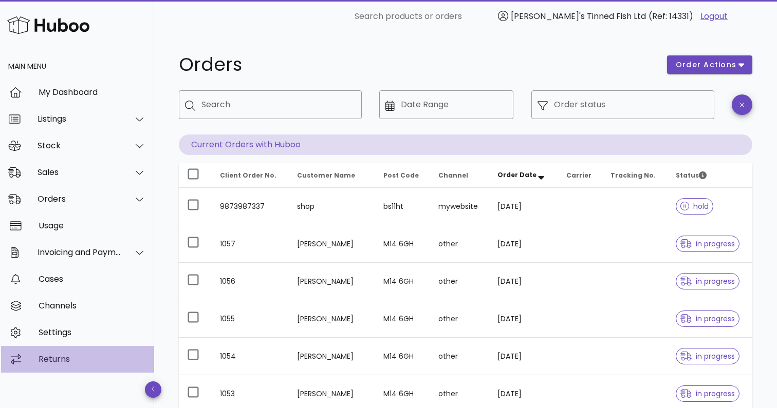
click at [55, 360] on div "Returns" at bounding box center [92, 360] width 107 height 10
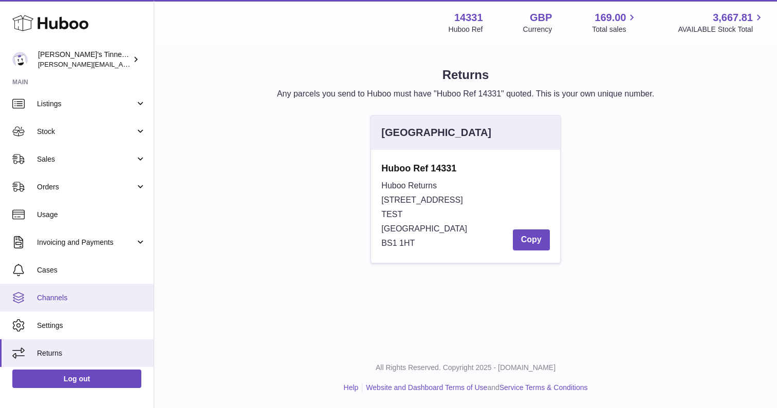
scroll to position [30, 0]
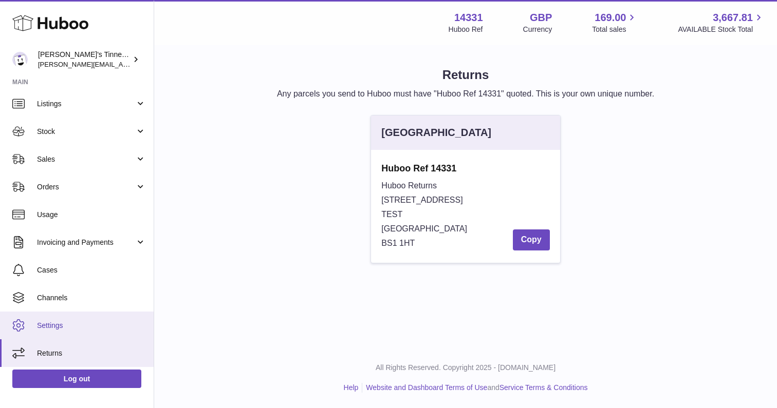
click at [59, 323] on span "Settings" at bounding box center [91, 326] width 109 height 10
